Goal: Information Seeking & Learning: Compare options

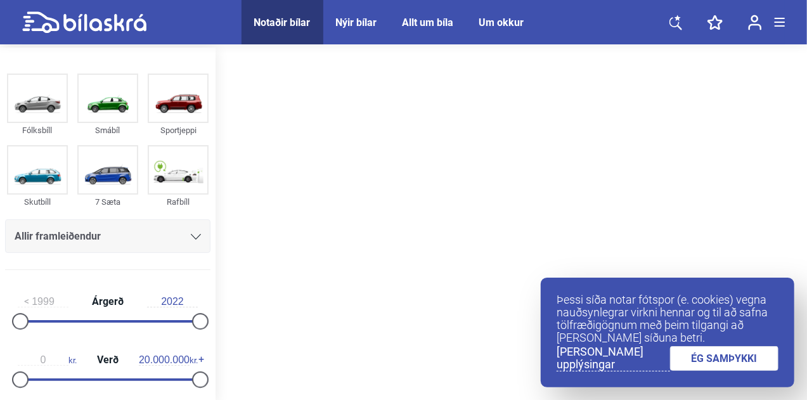
click at [746, 356] on link "ÉG SAMÞYKKI" at bounding box center [724, 358] width 109 height 25
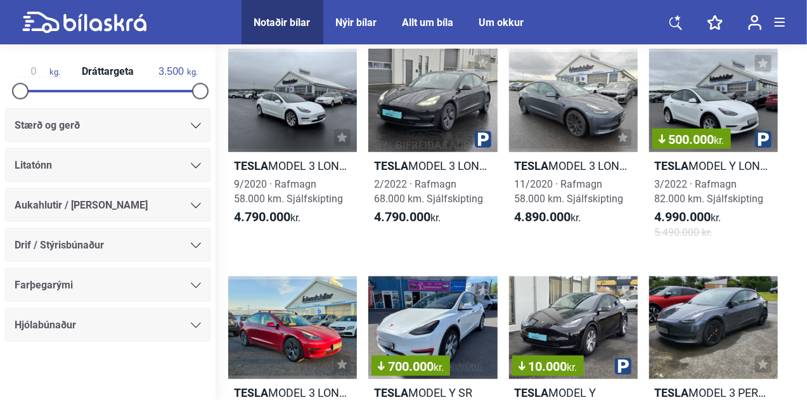
scroll to position [507, 0]
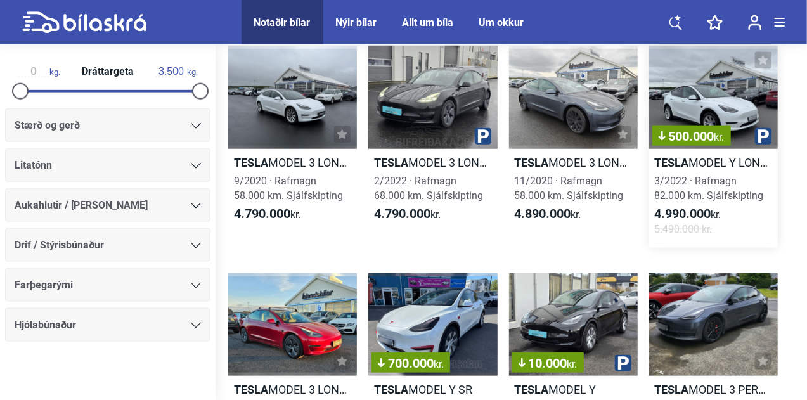
click at [731, 158] on h2 "Tesla MODEL Y LONG RANGE" at bounding box center [713, 162] width 129 height 15
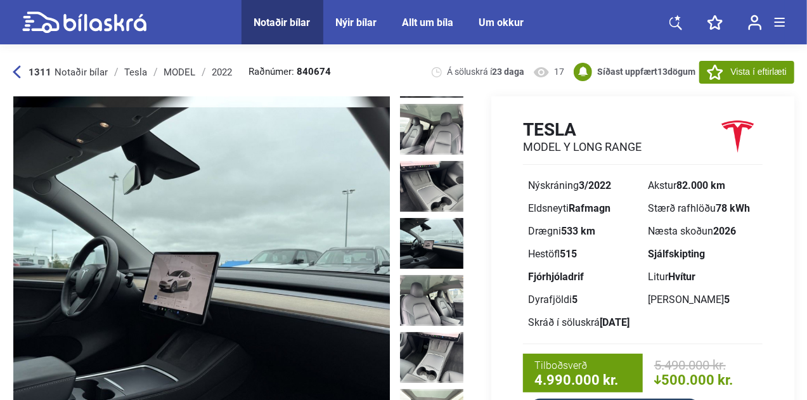
scroll to position [697, 0]
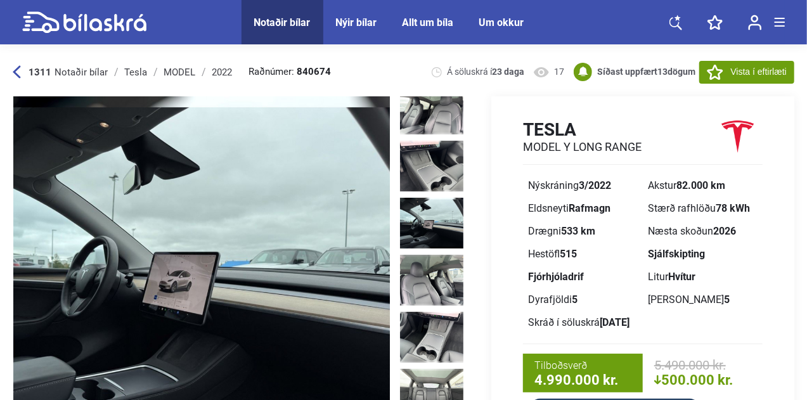
click at [436, 198] on img at bounding box center [431, 223] width 63 height 51
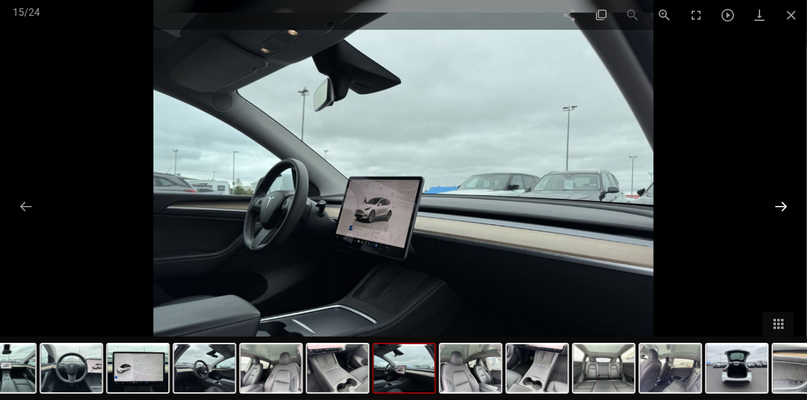
click at [778, 209] on button at bounding box center [781, 206] width 27 height 25
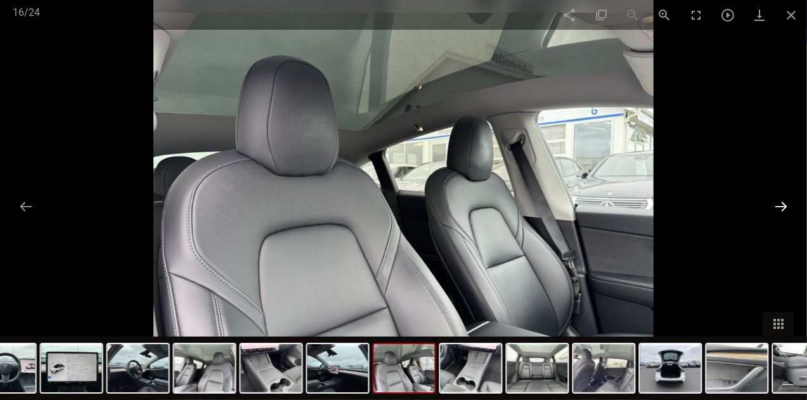
click at [778, 209] on button at bounding box center [781, 206] width 27 height 25
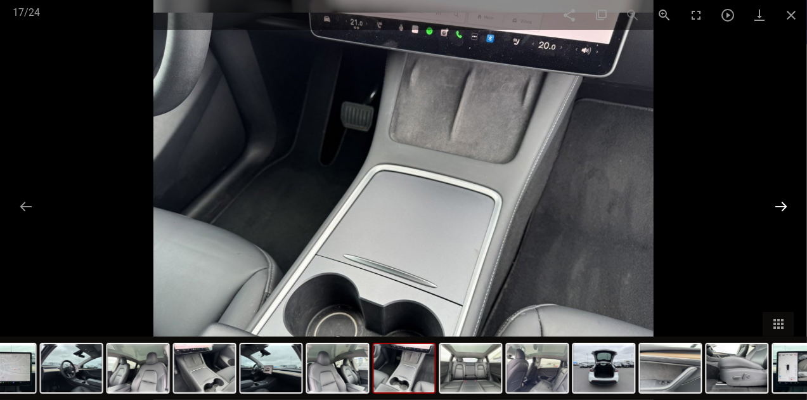
click at [778, 209] on button at bounding box center [781, 206] width 27 height 25
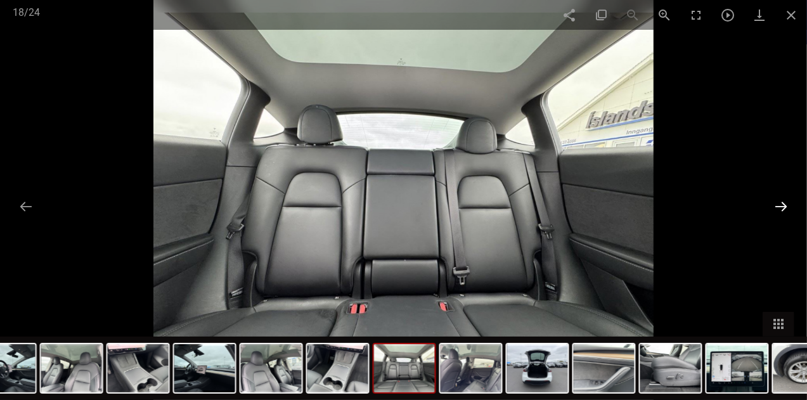
click at [778, 209] on button at bounding box center [781, 206] width 27 height 25
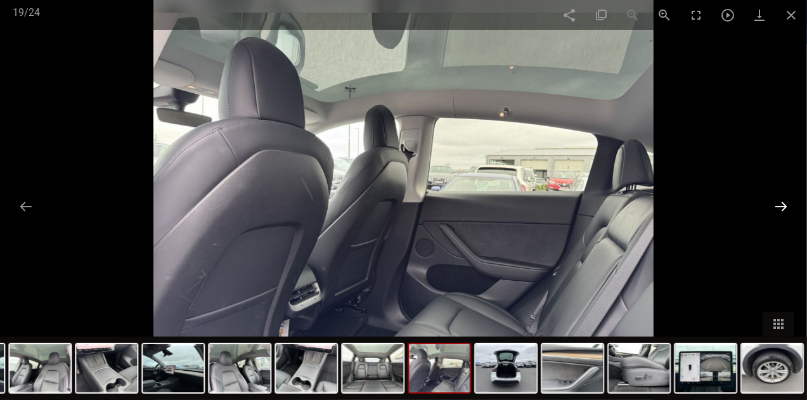
click at [778, 209] on button at bounding box center [781, 206] width 27 height 25
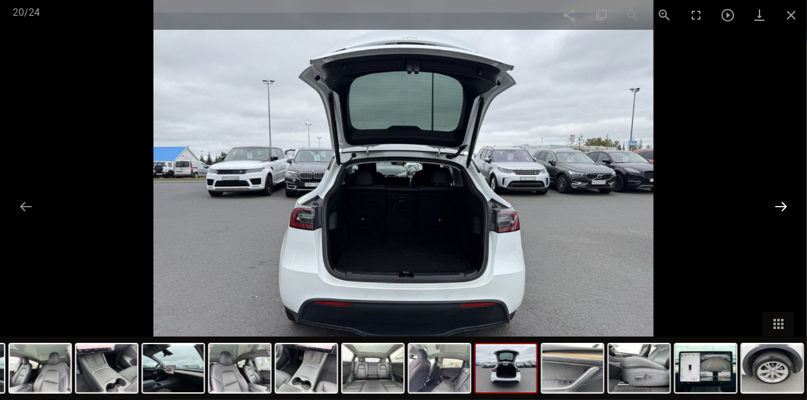
click at [778, 209] on button at bounding box center [781, 206] width 27 height 25
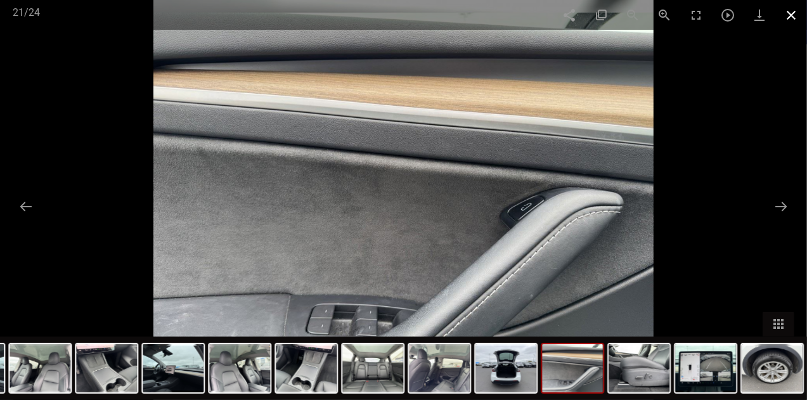
click at [791, 17] on span at bounding box center [791, 15] width 32 height 30
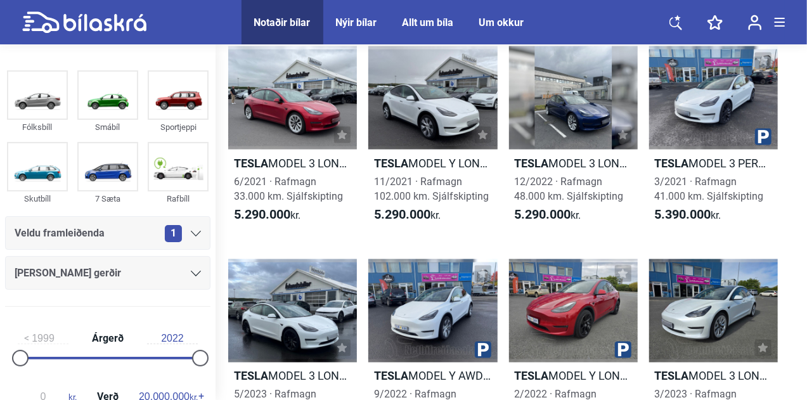
scroll to position [1078, 0]
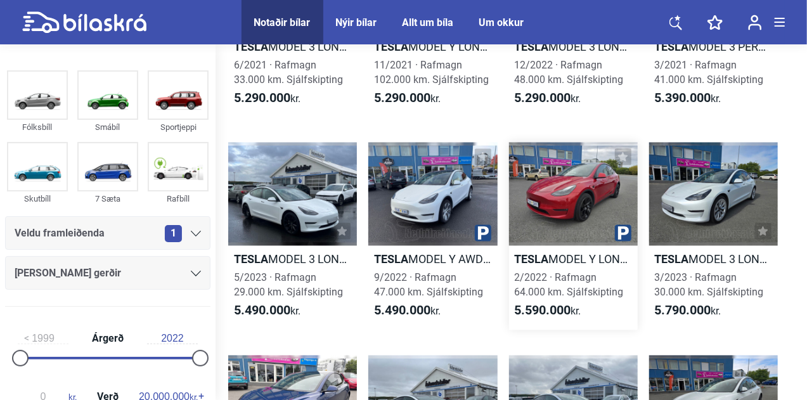
click at [575, 200] on div at bounding box center [573, 194] width 129 height 103
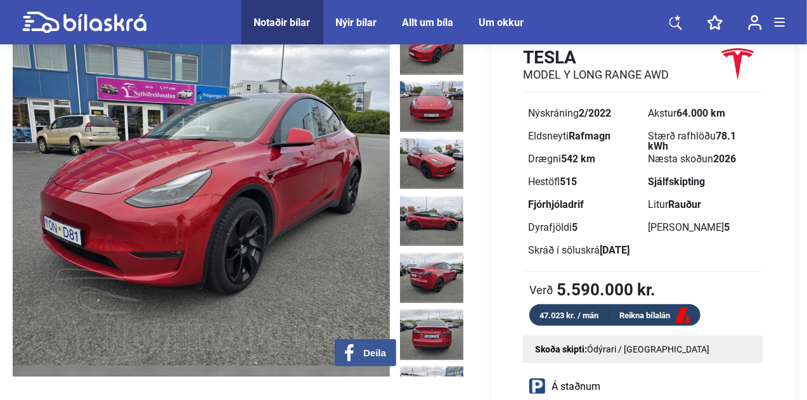
scroll to position [63, 0]
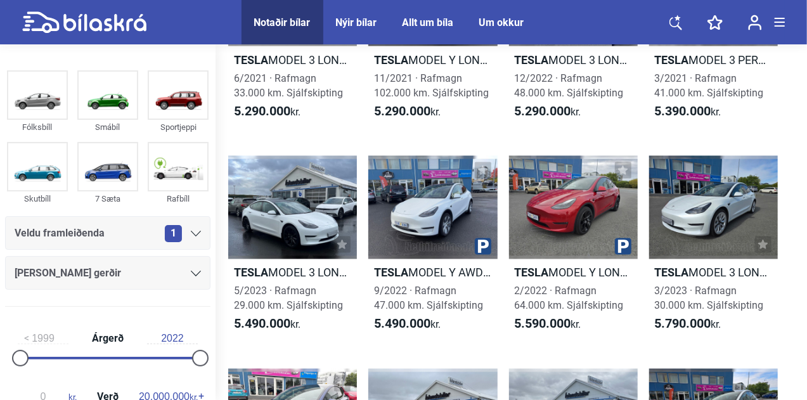
scroll to position [1078, 0]
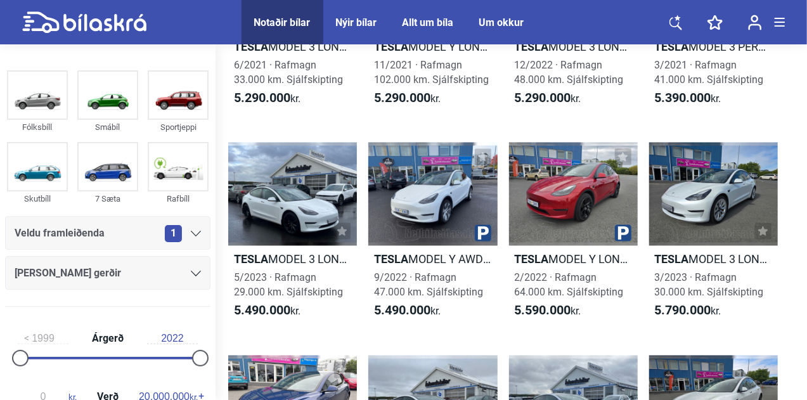
click at [191, 271] on icon at bounding box center [196, 274] width 10 height 6
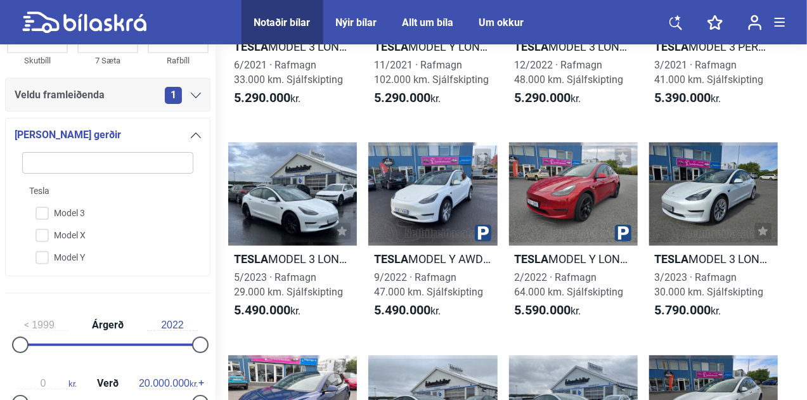
scroll to position [18, 0]
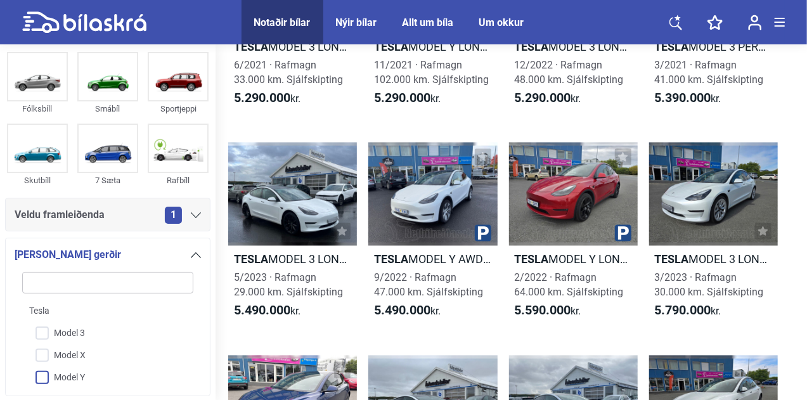
click at [46, 383] on input "Model Y" at bounding box center [99, 378] width 172 height 22
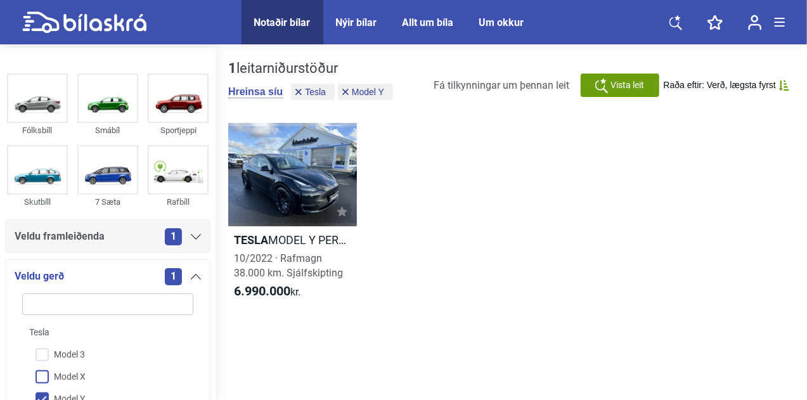
scroll to position [1, 0]
click at [46, 395] on input "Model Y" at bounding box center [99, 399] width 172 height 22
checkbox input "false"
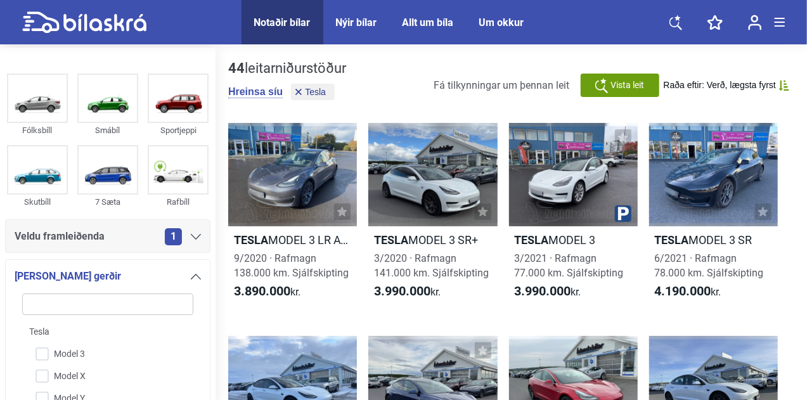
click at [193, 271] on div at bounding box center [196, 276] width 10 height 10
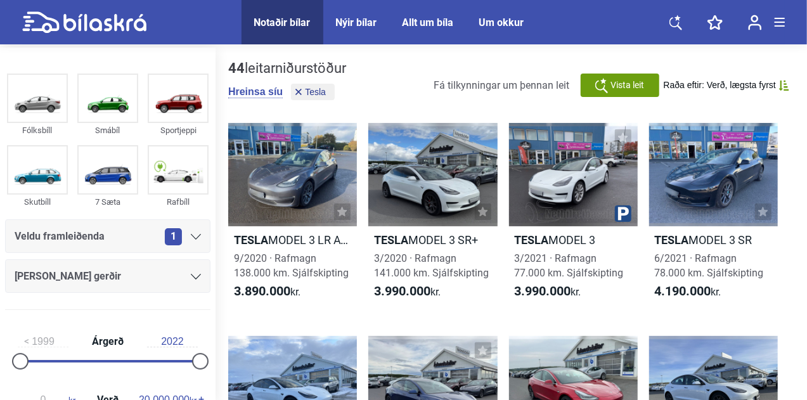
click at [188, 231] on div "1" at bounding box center [183, 236] width 36 height 17
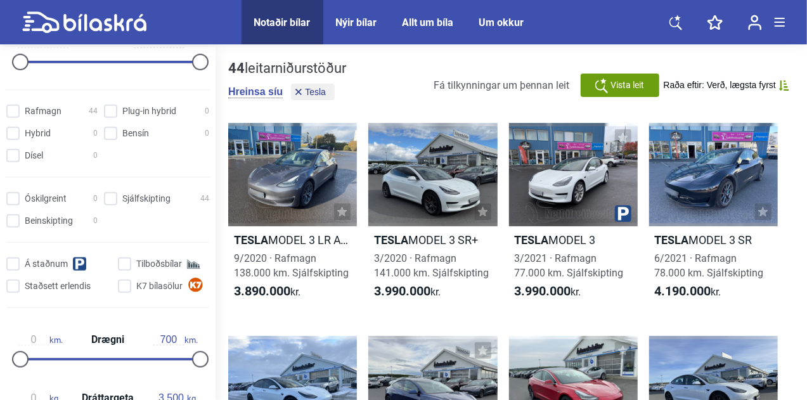
scroll to position [634, 0]
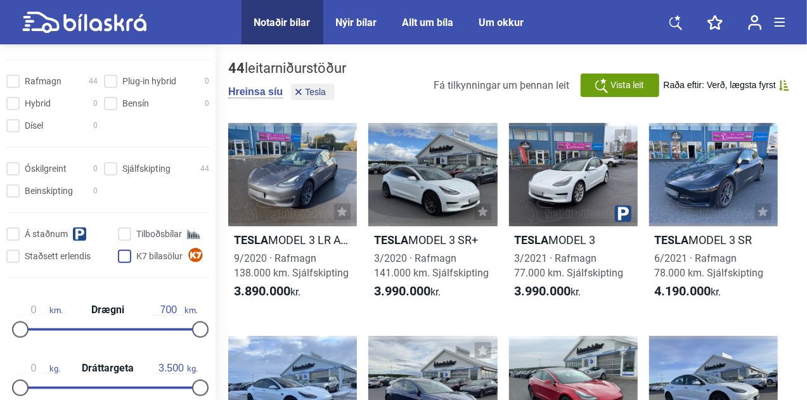
click at [120, 261] on input "K7 bílasölur" at bounding box center [165, 256] width 91 height 13
checkbox input "true"
